Goal: Communication & Community: Answer question/provide support

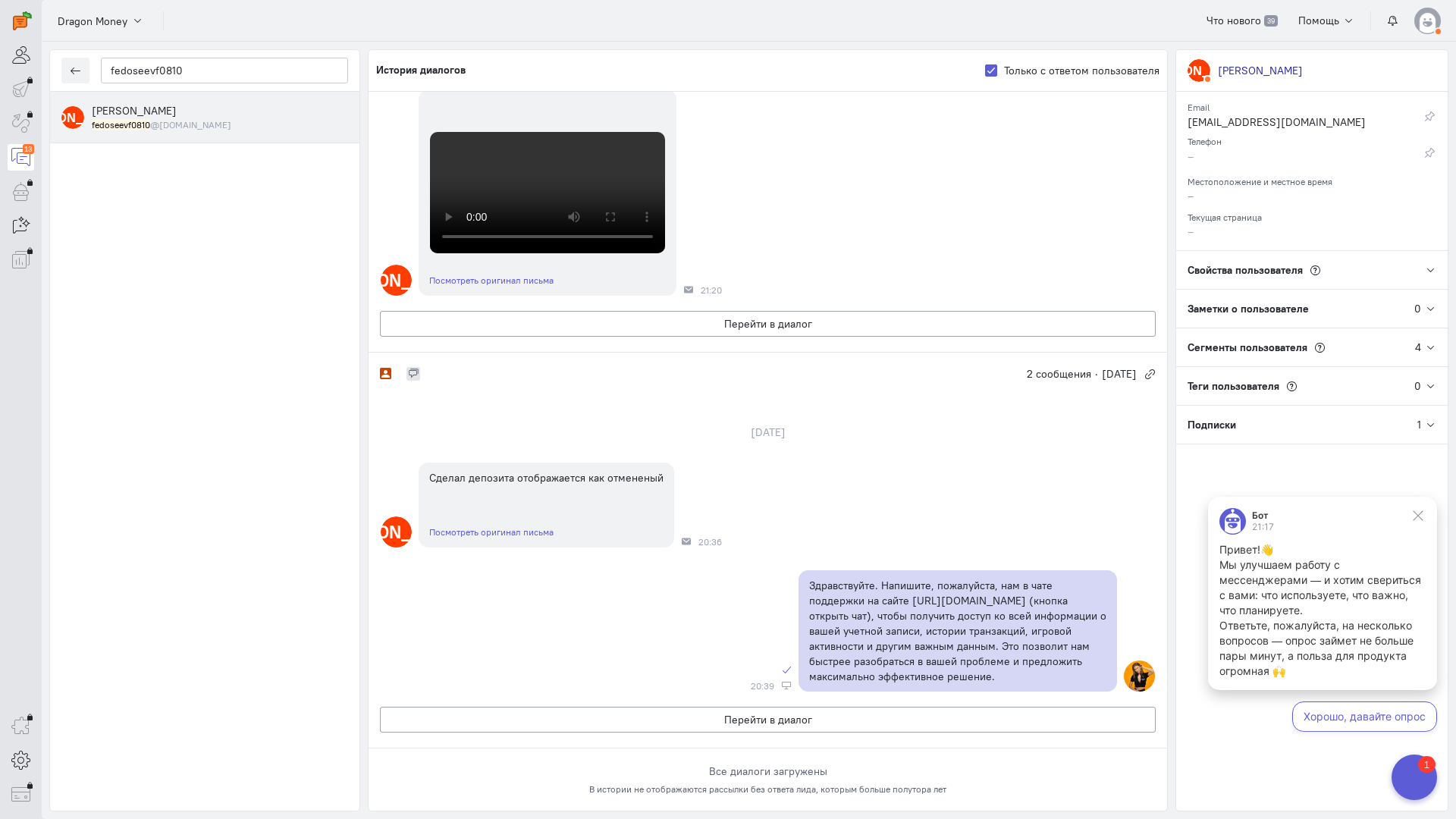
scroll to position [455, 0]
click at [745, 337] on button "Перейти в диалог" at bounding box center [767, 323] width 776 height 26
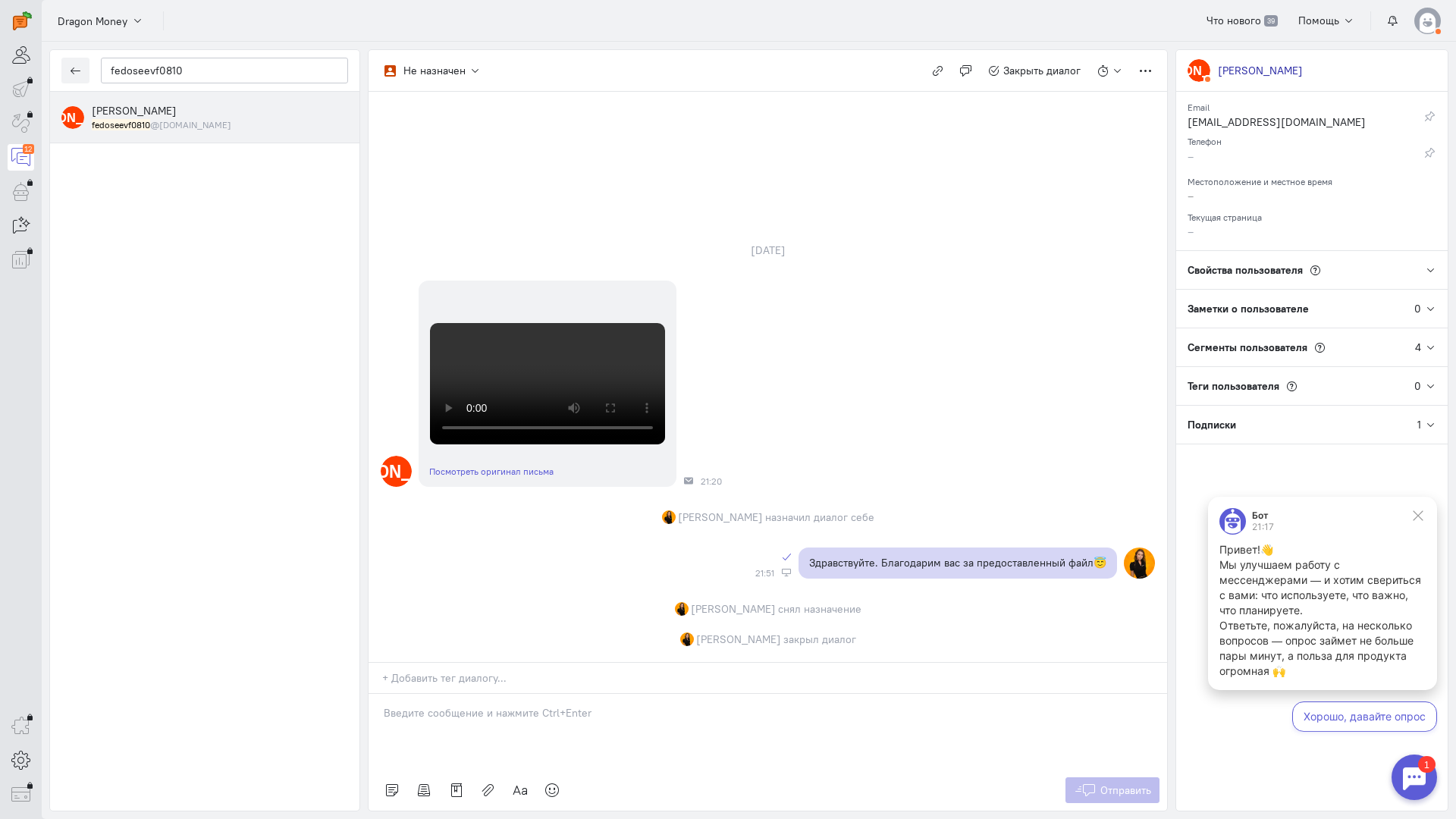
click at [579, 705] on p at bounding box center [767, 713] width 768 height 15
click at [557, 778] on link at bounding box center [552, 790] width 32 height 26
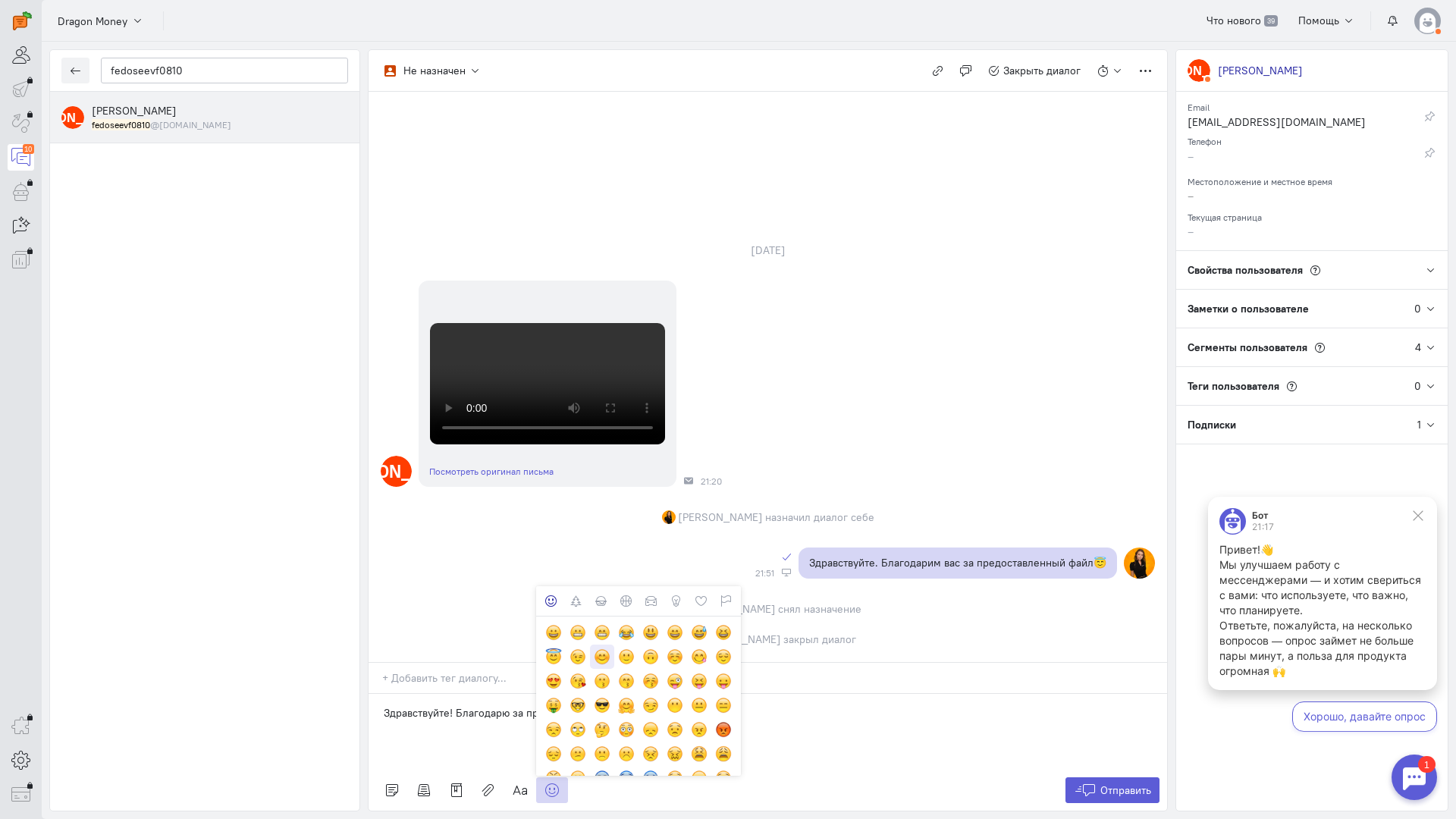
click at [606, 649] on div at bounding box center [602, 656] width 16 height 16
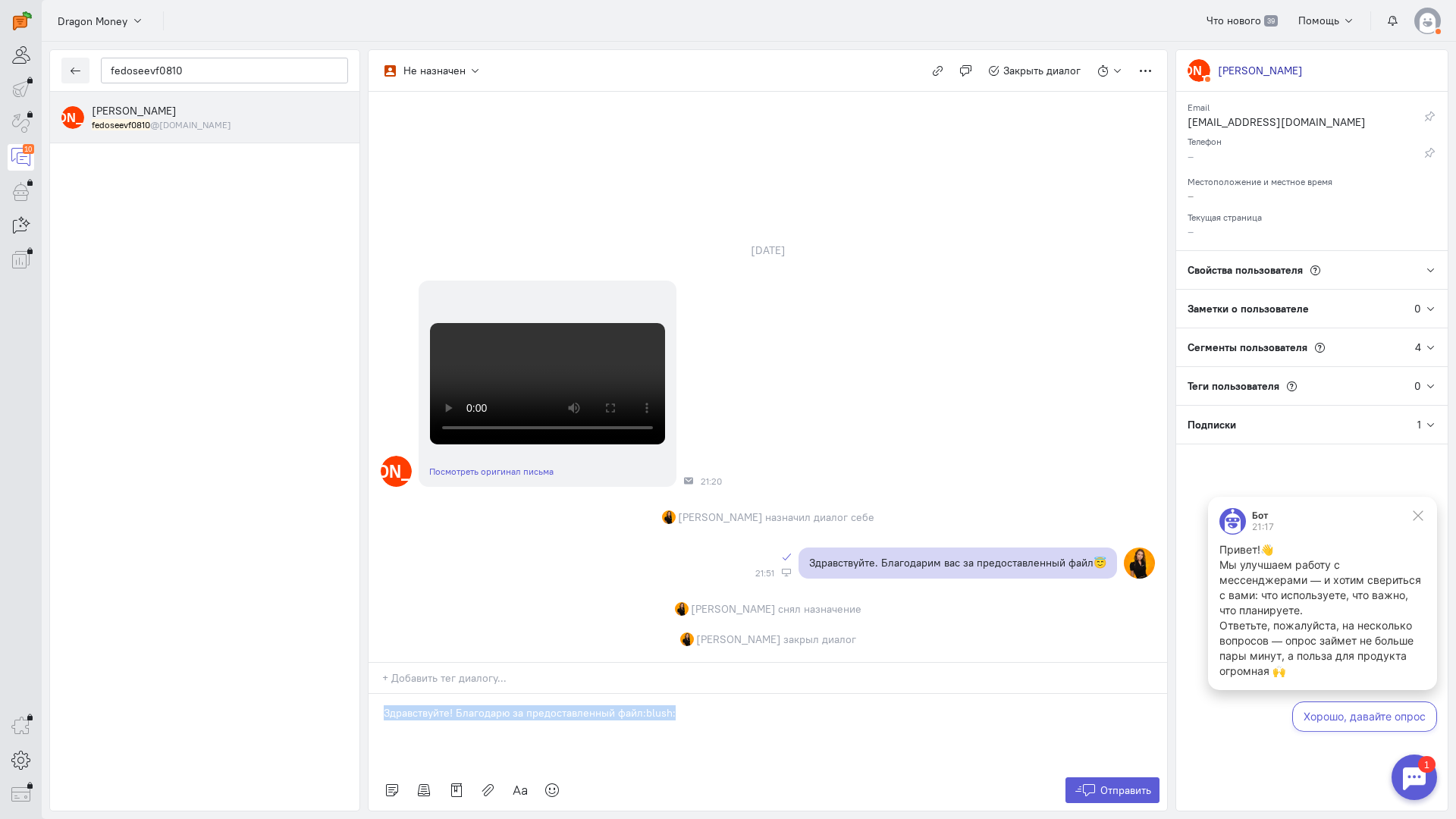
copy p "Здравствуйте! Благодарю за предоставленный файл:blush:"
drag, startPoint x: 701, startPoint y: 625, endPoint x: 367, endPoint y: 607, distance: 334.5
click at [367, 607] on div "fedoseevf0810 Н [PERSON_NAME] fedoseevf0810 @[DOMAIN_NAME] Не назначен Не назна…" at bounding box center [749, 431] width 1415 height 778
click at [1097, 778] on button "Отправить" at bounding box center [1113, 790] width 95 height 26
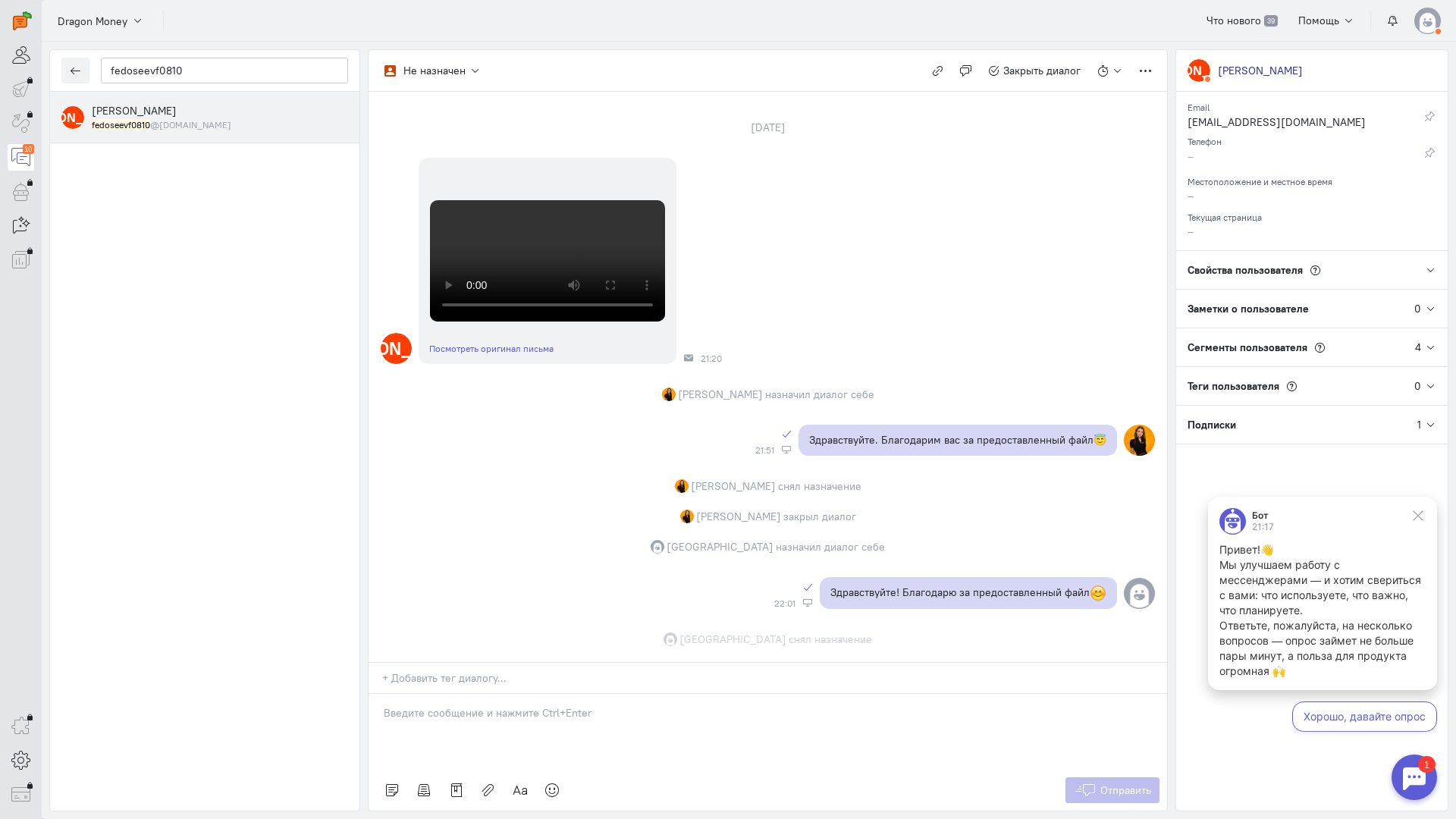
scroll to position [635, 0]
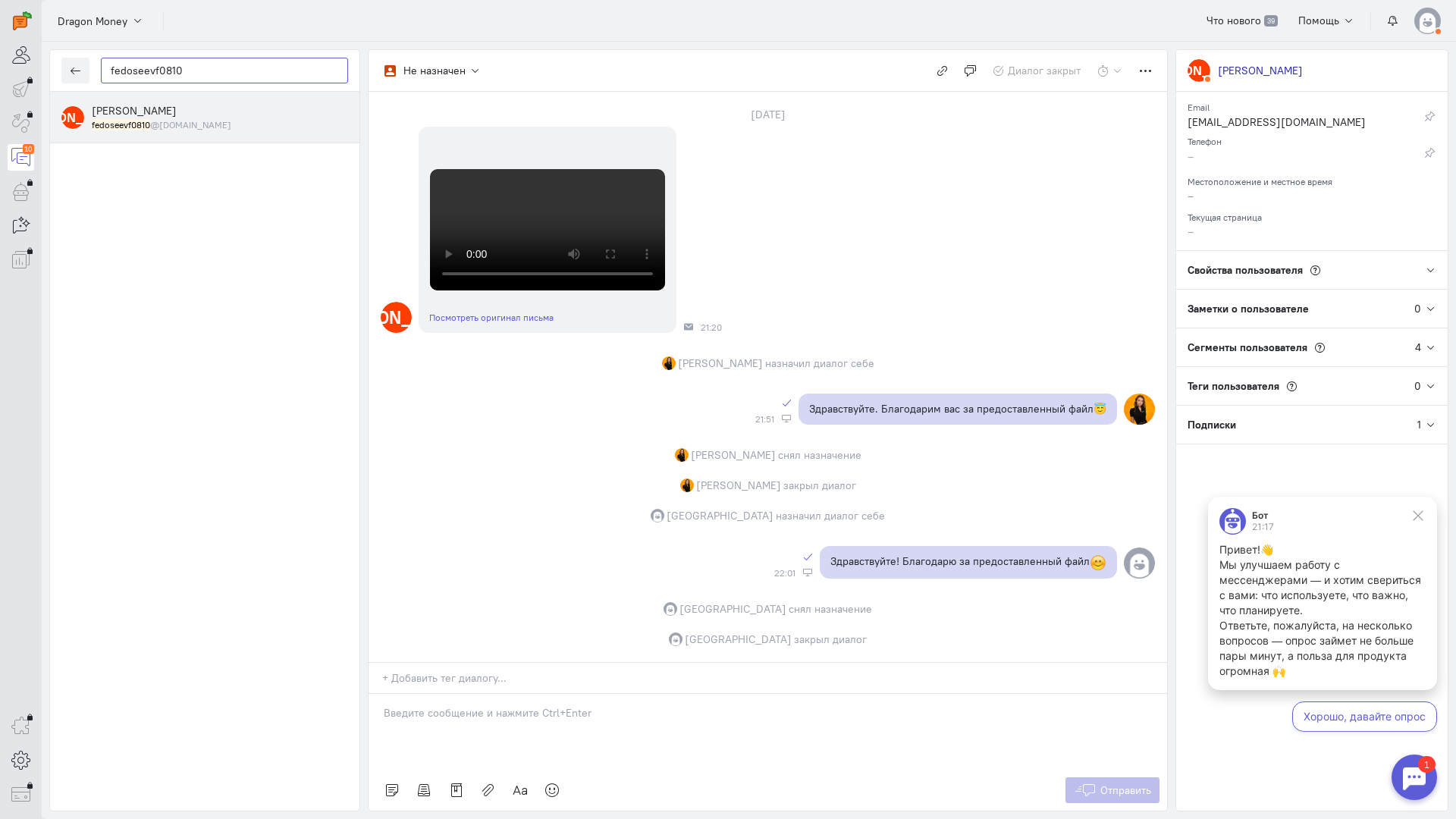
drag, startPoint x: 218, startPoint y: 67, endPoint x: 36, endPoint y: 38, distance: 184.3
click at [0, 45] on div "operator conversation-V1122-10000-3month 10" at bounding box center [728, 410] width 1456 height 819
paste input "221823431"
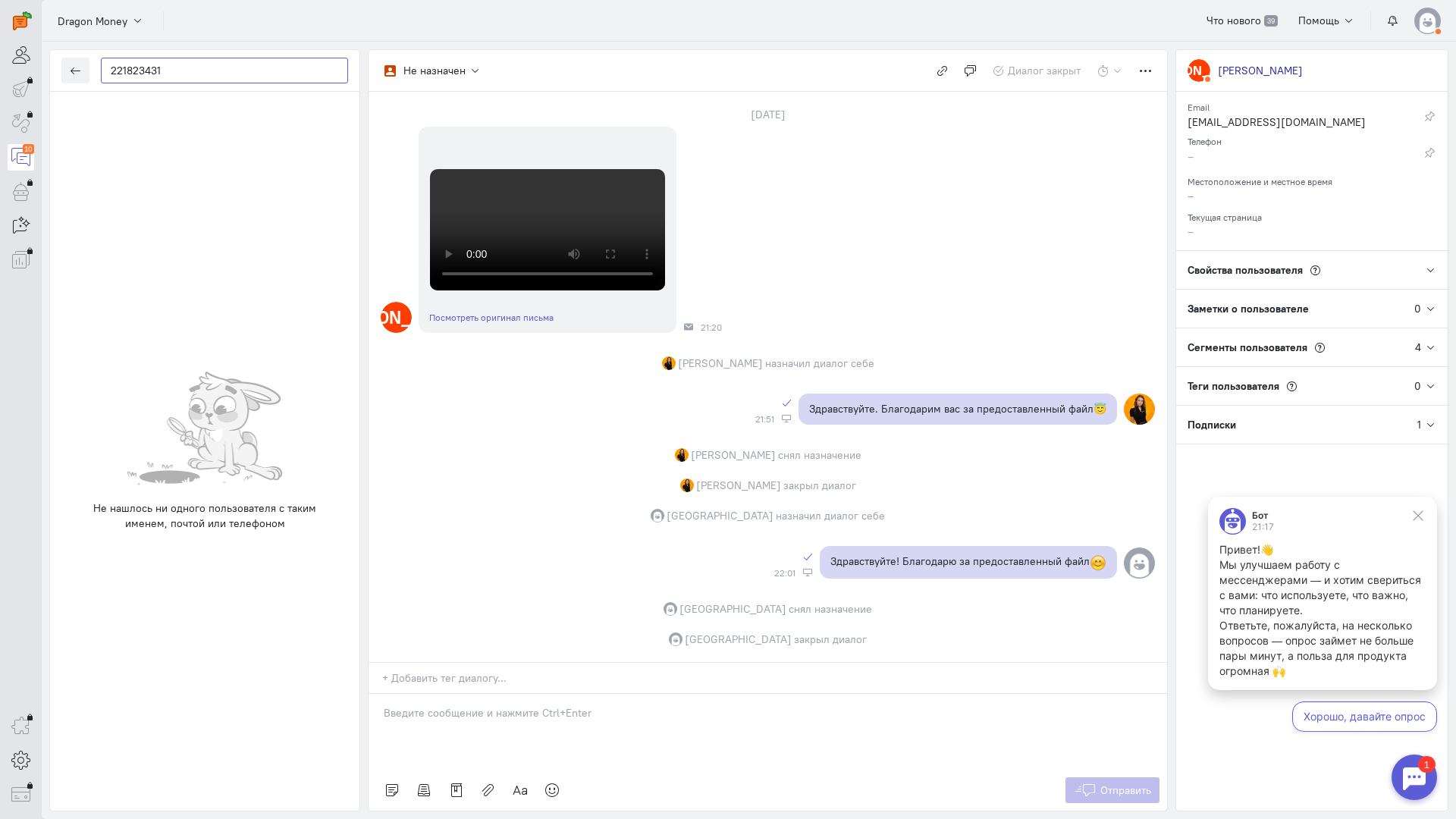
drag, startPoint x: 225, startPoint y: 68, endPoint x: 39, endPoint y: 67, distance: 186.0
click at [36, 67] on div "operator conversation-V1122-10000-3month 10" at bounding box center [728, 410] width 1456 height 819
paste input "porunovnikita3@"
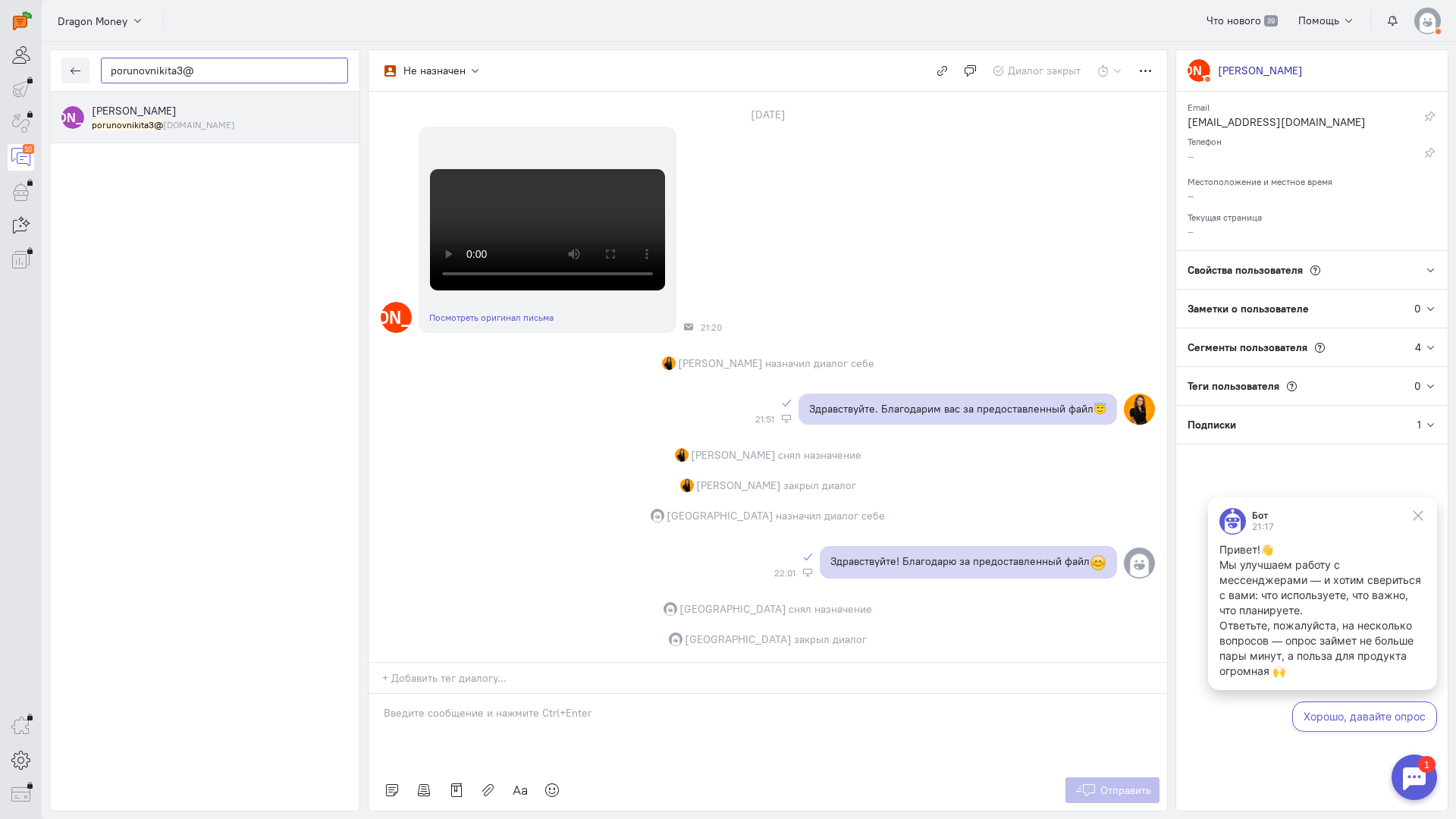
type input "porunovnikita3@"
click at [159, 117] on span "[PERSON_NAME]" at bounding box center [134, 111] width 85 height 13
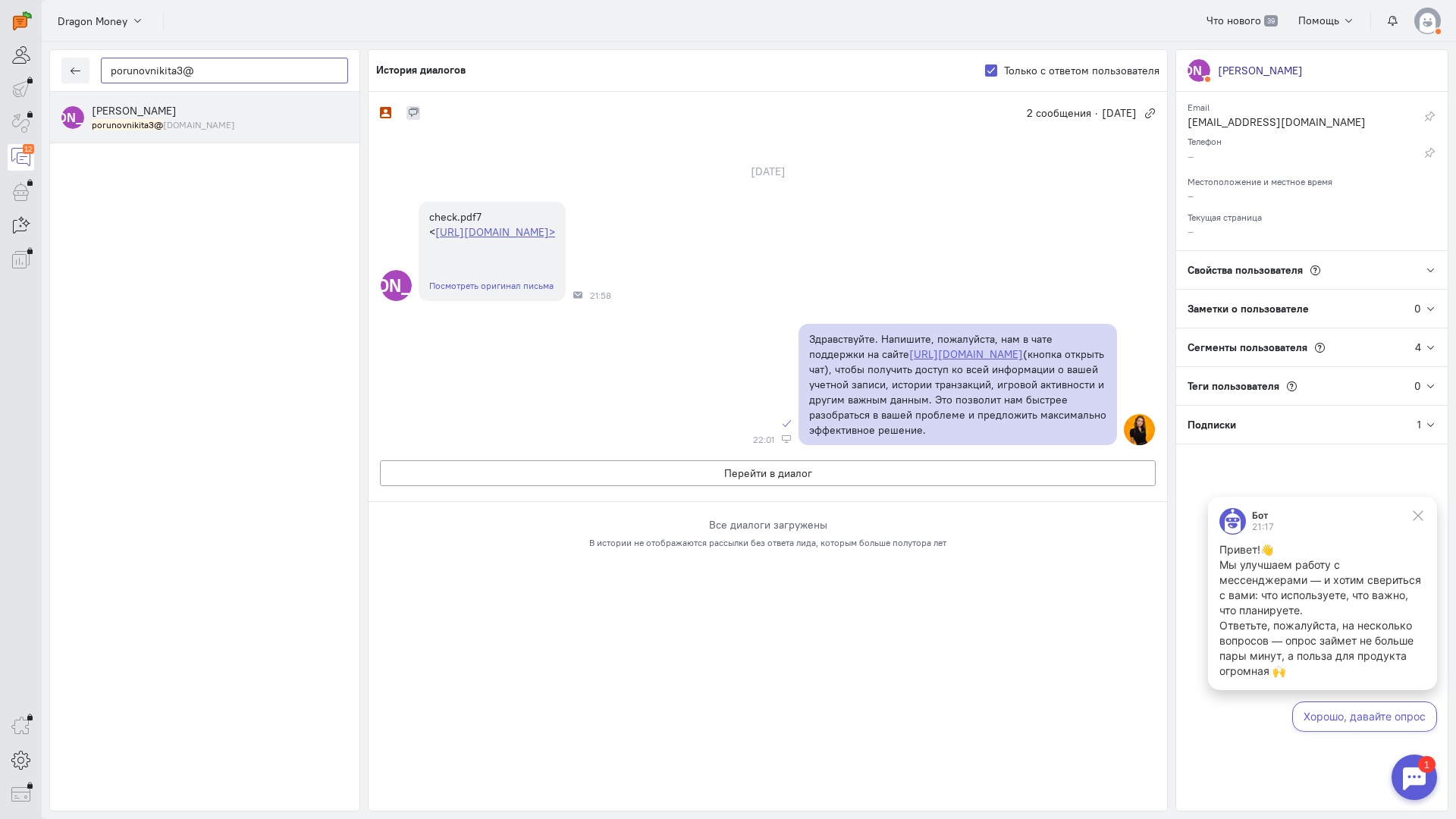
drag, startPoint x: 220, startPoint y: 73, endPoint x: 95, endPoint y: 67, distance: 125.1
click at [95, 67] on div "porunovnikita3@" at bounding box center [205, 71] width 310 height 42
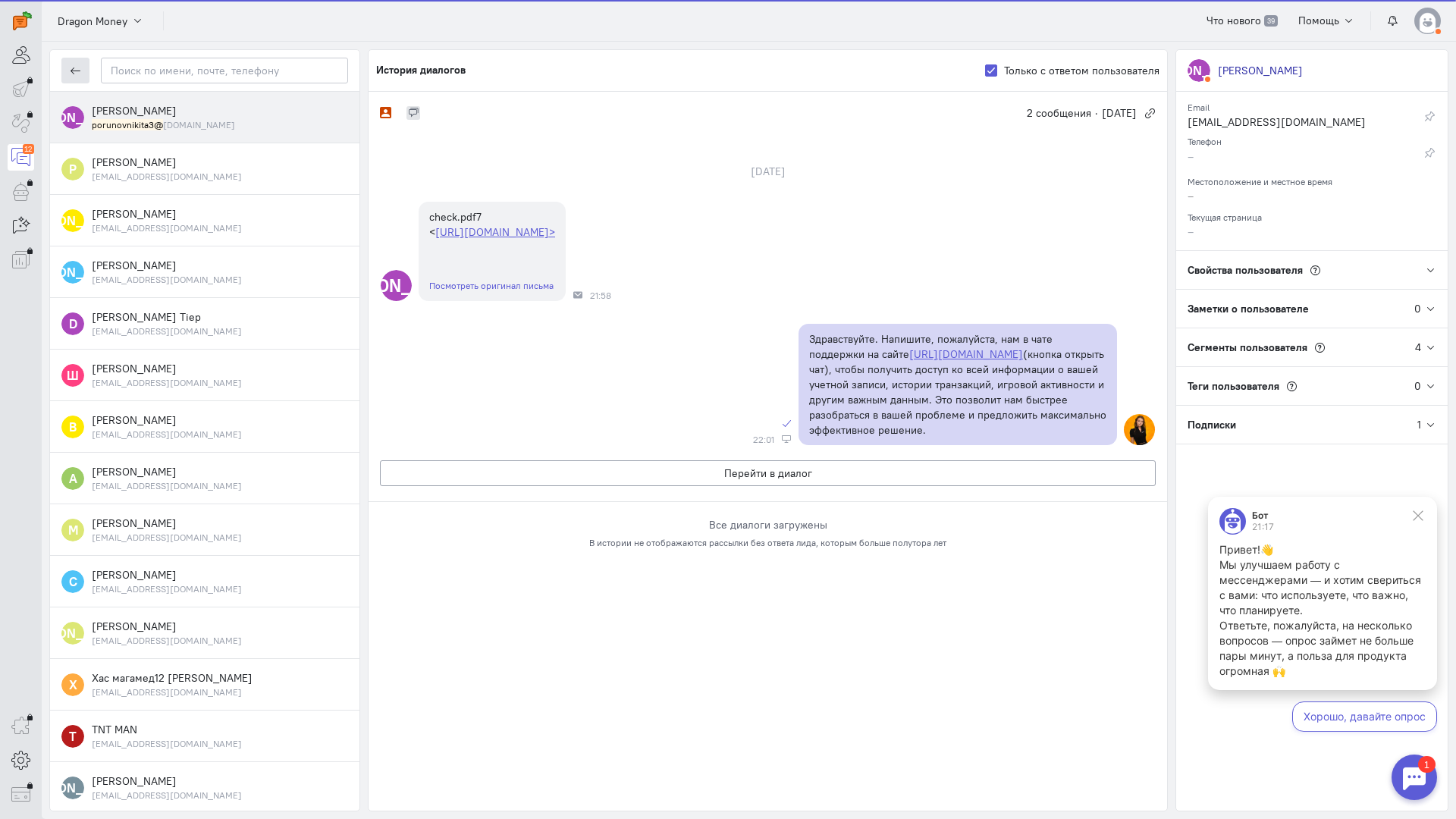
click at [75, 75] on icon "button" at bounding box center [76, 71] width 11 height 11
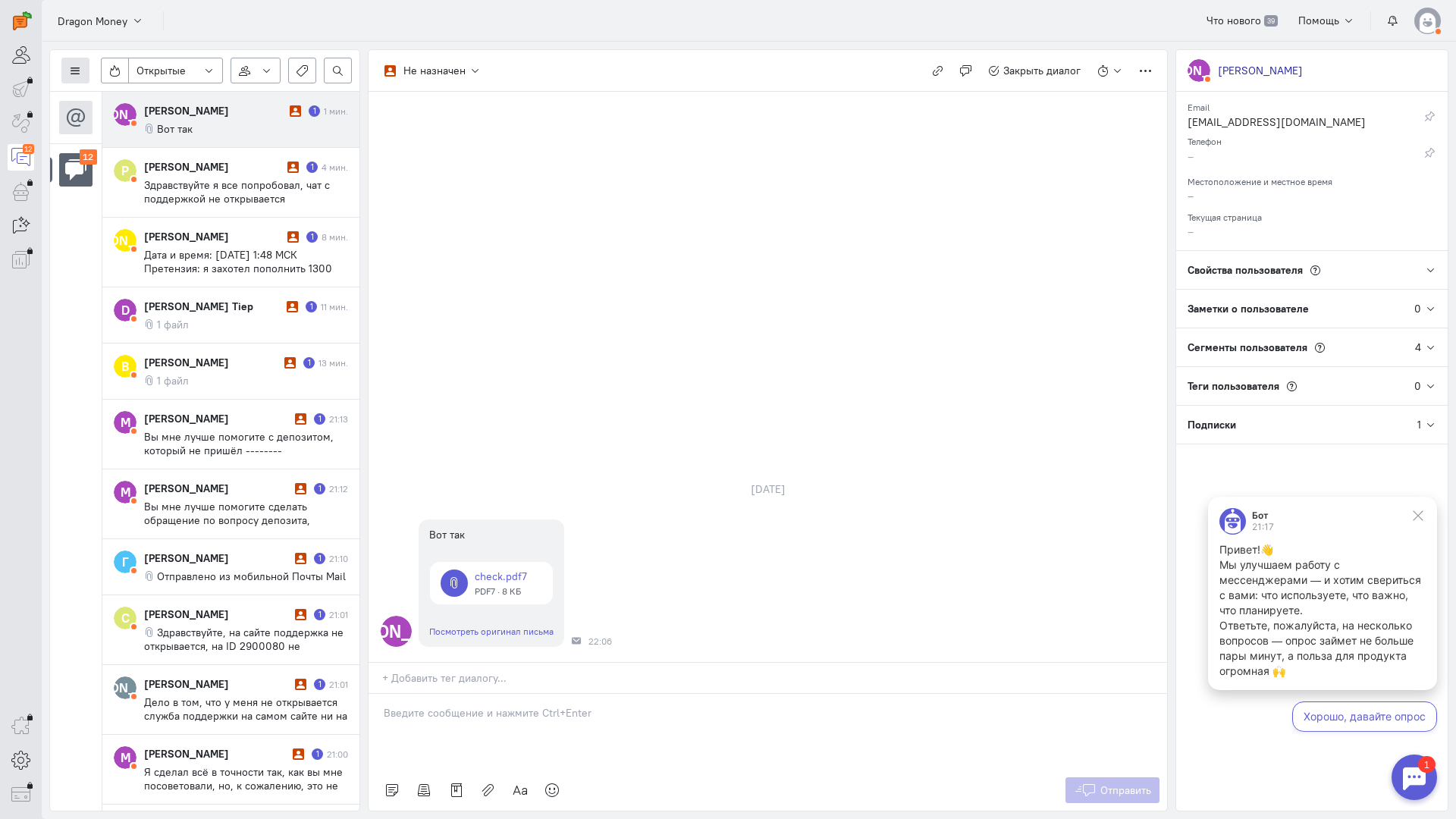
click at [77, 67] on icon at bounding box center [76, 71] width 11 height 11
click at [138, 100] on span "Список пользователей" at bounding box center [147, 100] width 113 height 13
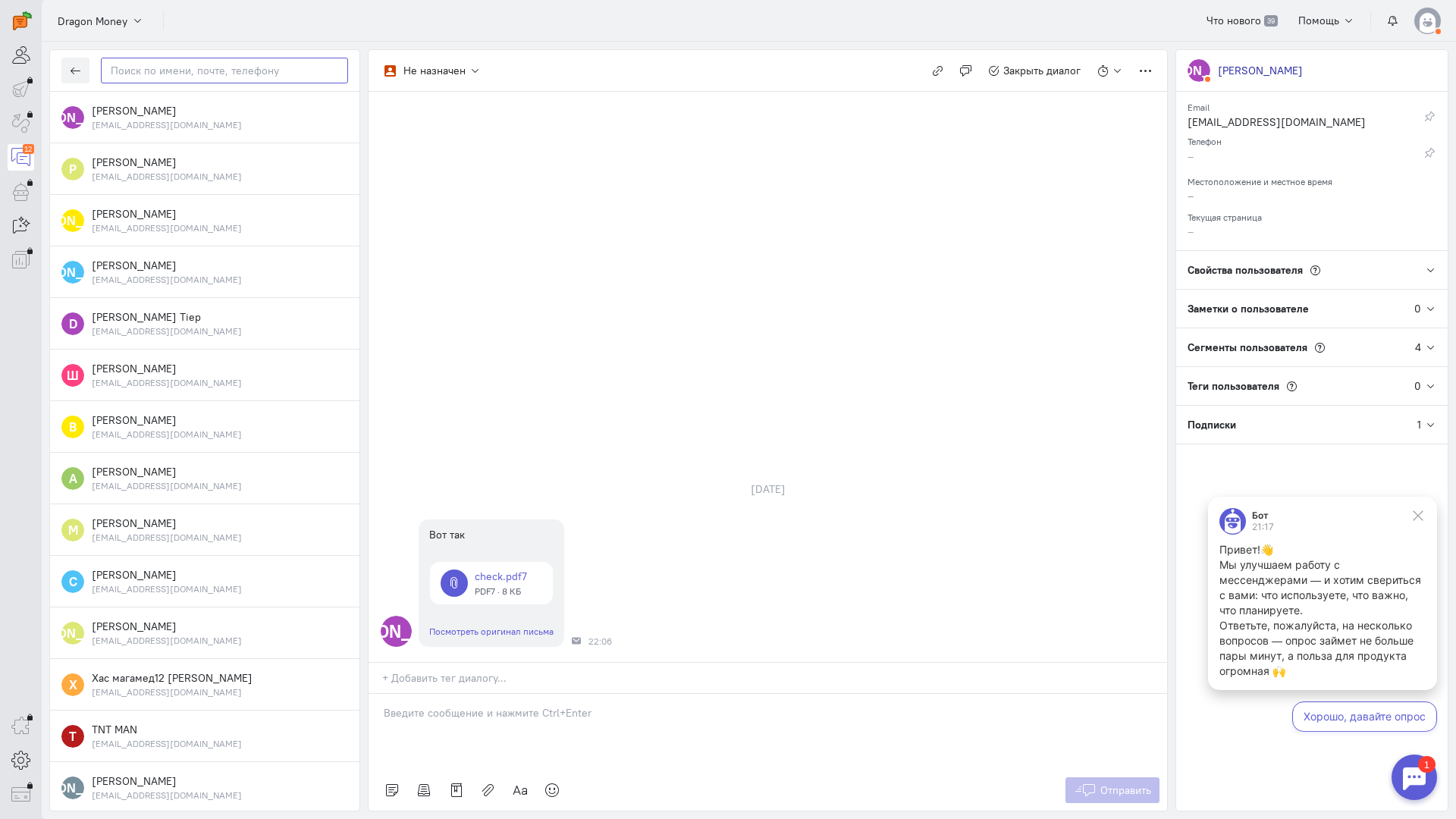
click at [165, 77] on input "text" at bounding box center [224, 70] width 247 height 26
paste input "porunovnikita3@"
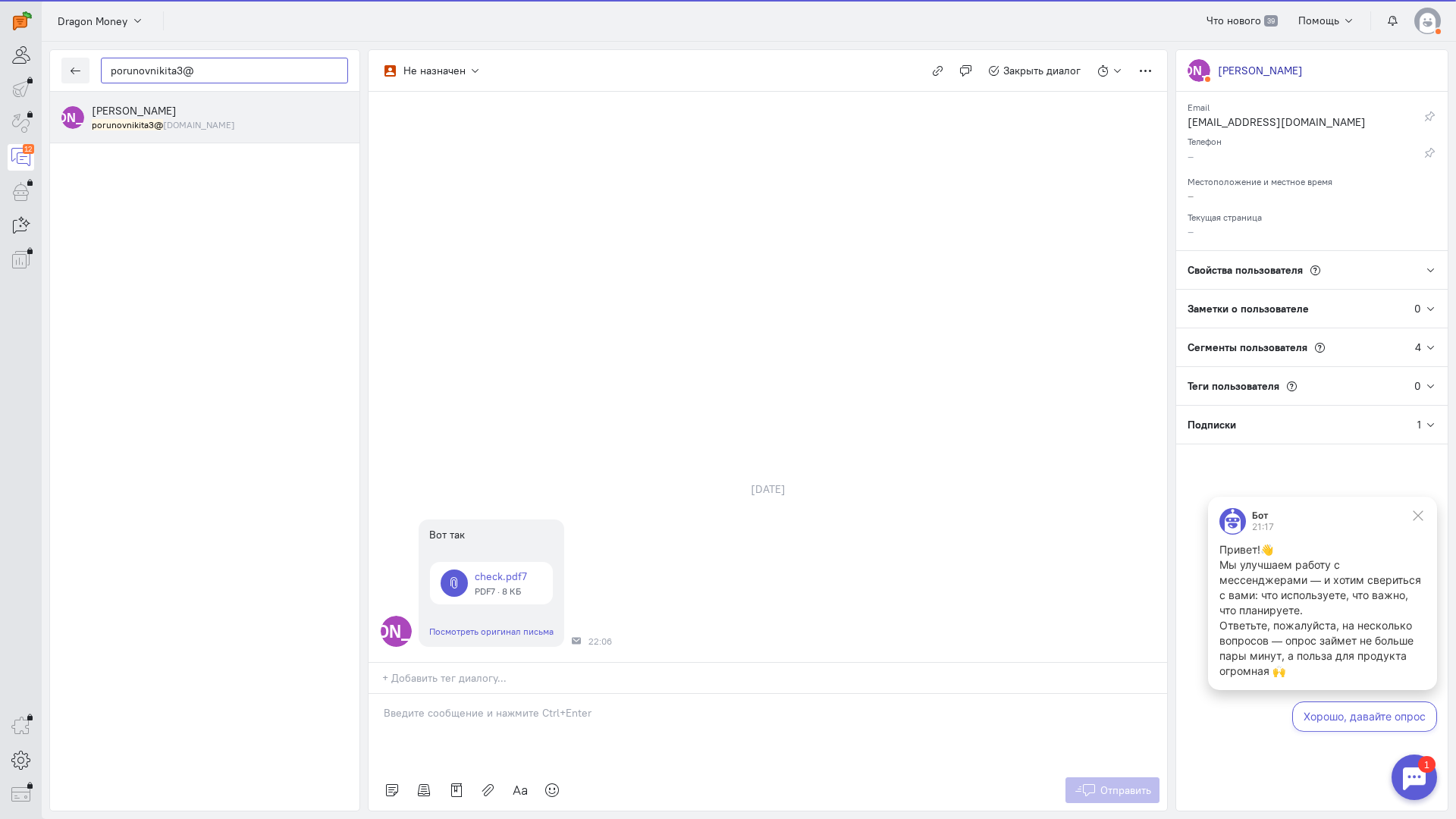
type input "porunovnikita3@"
click at [180, 116] on div "[PERSON_NAME] porunovnikita3@ [DOMAIN_NAME]" at bounding box center [220, 117] width 256 height 28
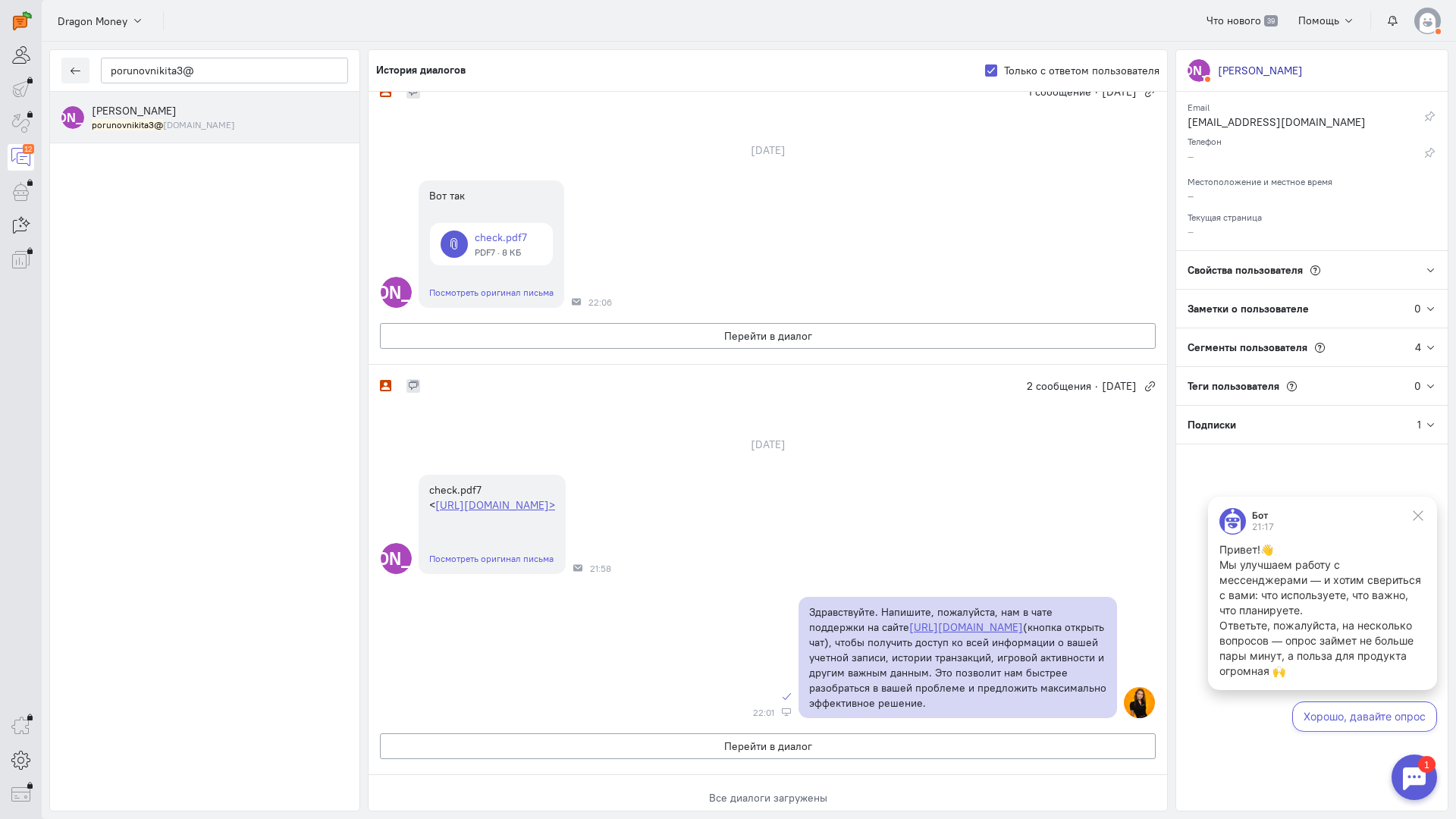
scroll to position [5, 0]
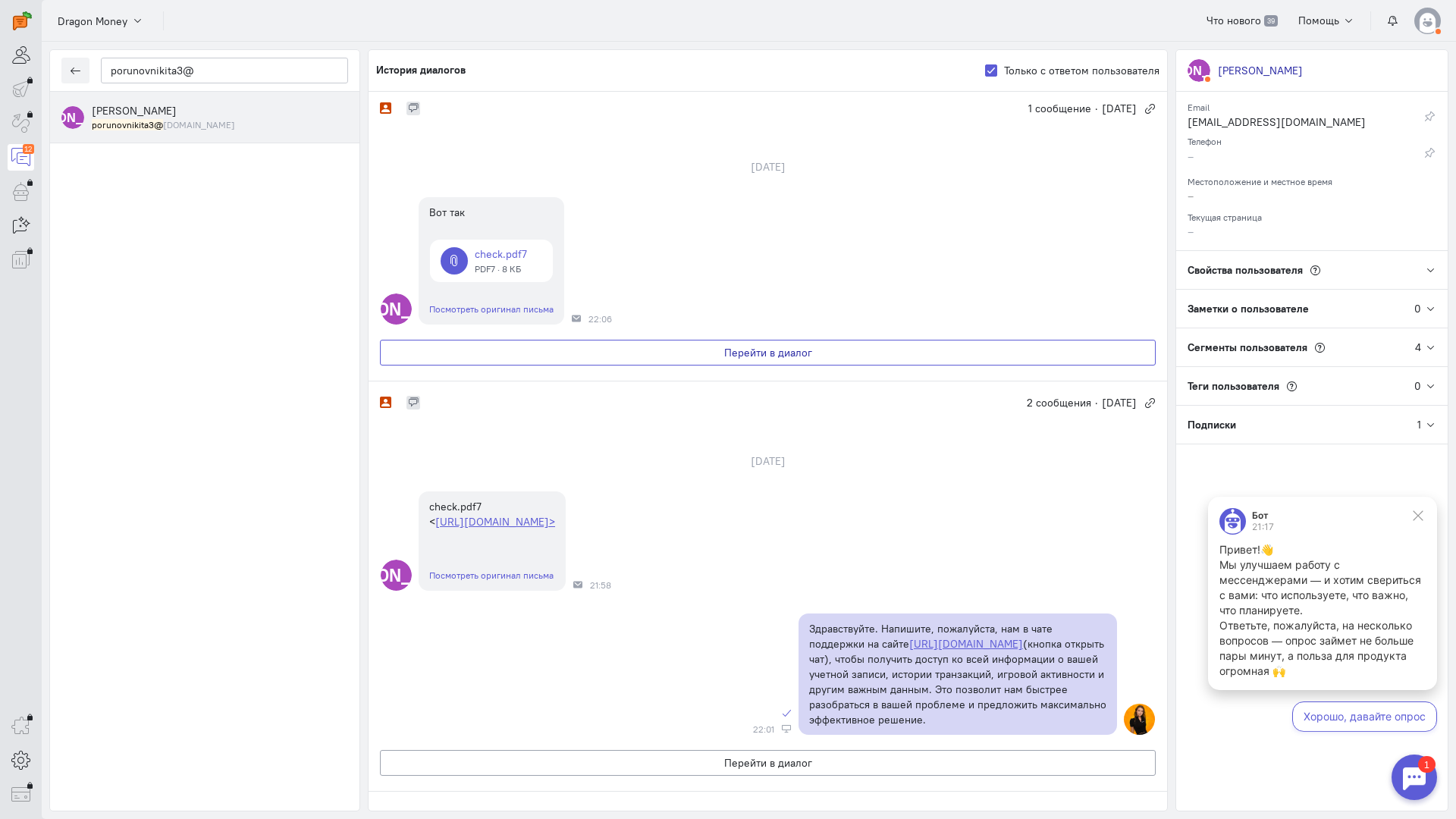
click at [691, 347] on button "Перейти в диалог" at bounding box center [767, 352] width 776 height 26
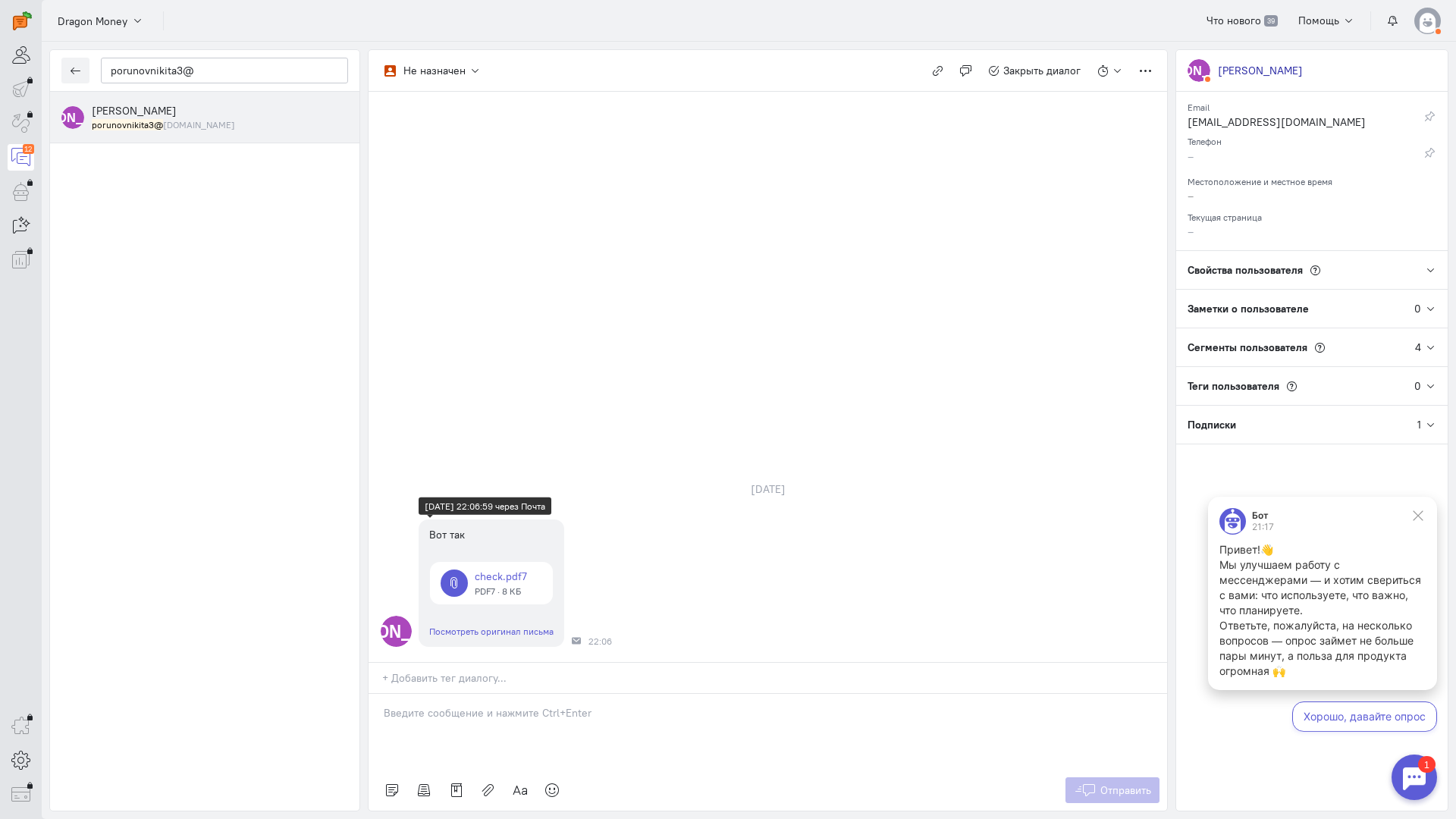
click at [509, 563] on link at bounding box center [492, 584] width 122 height 42
